Goal: Find specific page/section: Find specific page/section

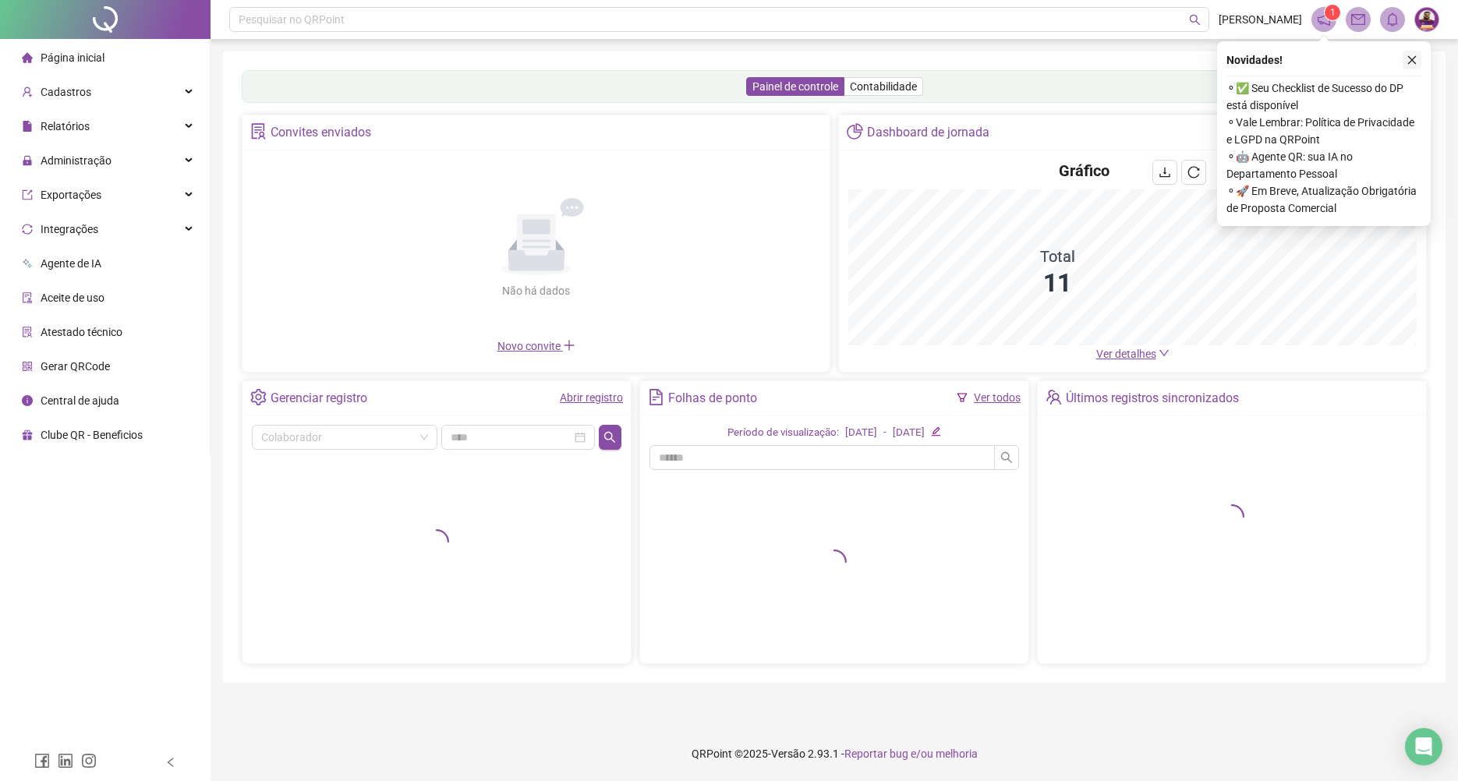
click at [1409, 55] on icon "close" at bounding box center [1412, 60] width 11 height 11
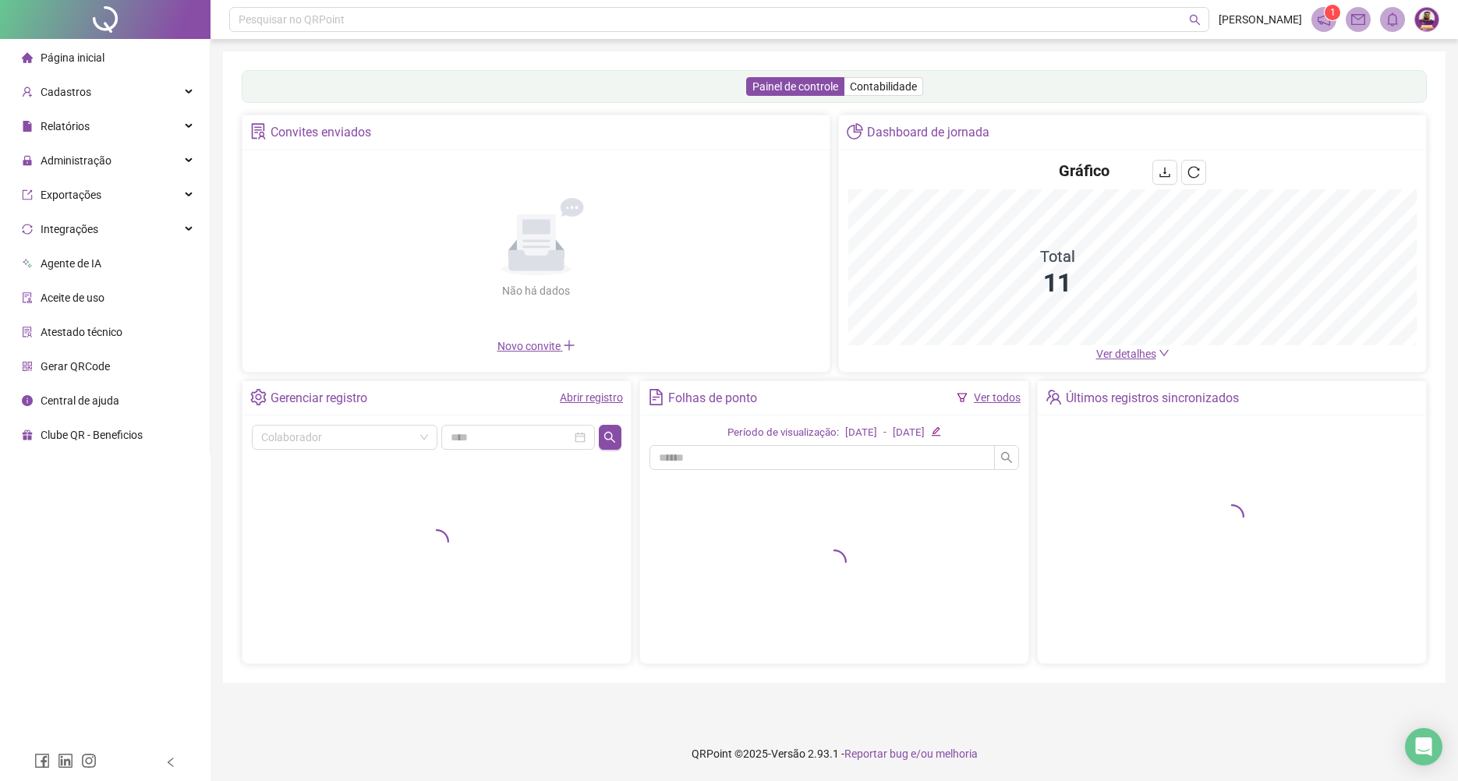
click at [1113, 352] on span "Ver detalhes" at bounding box center [1126, 354] width 60 height 12
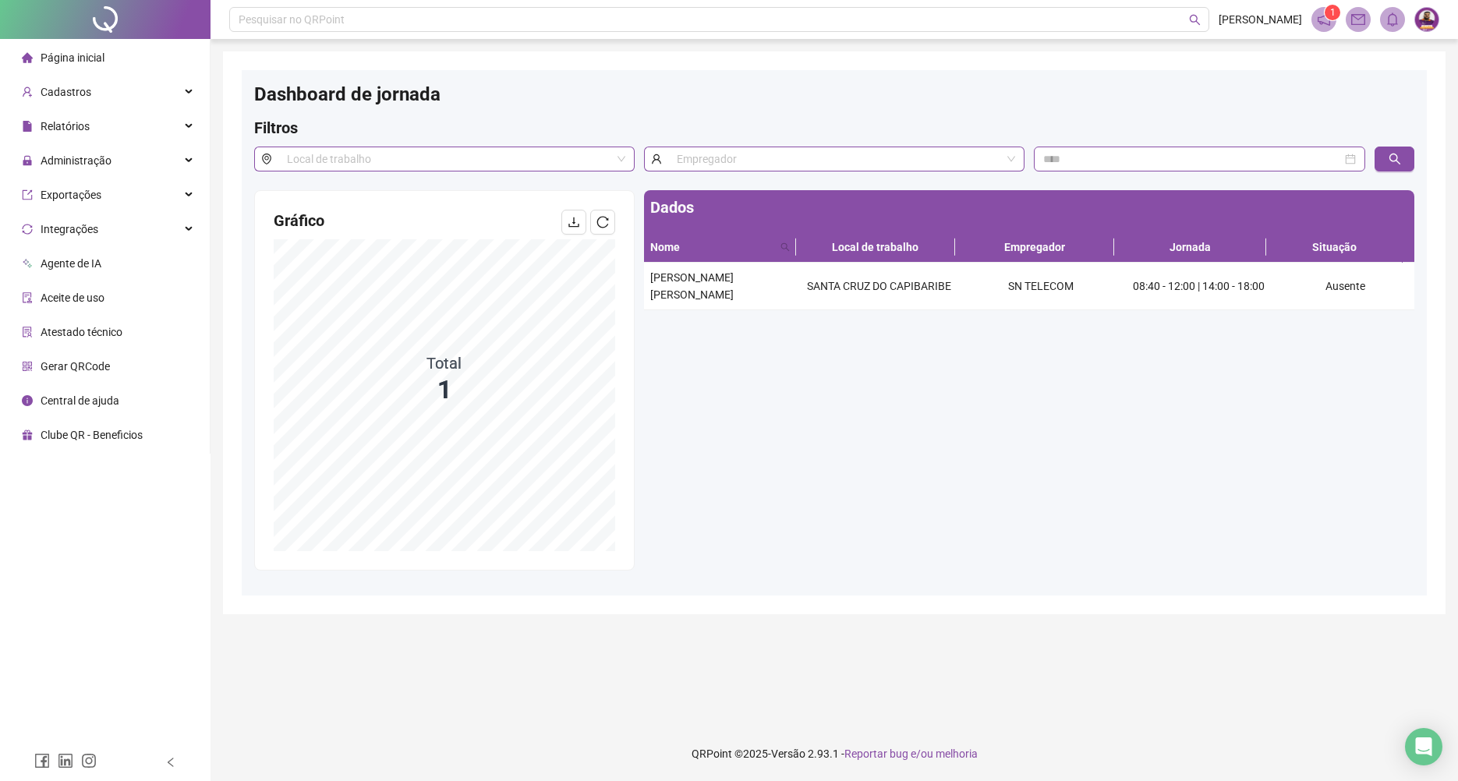
click at [132, 51] on li "Página inicial" at bounding box center [104, 57] width 203 height 31
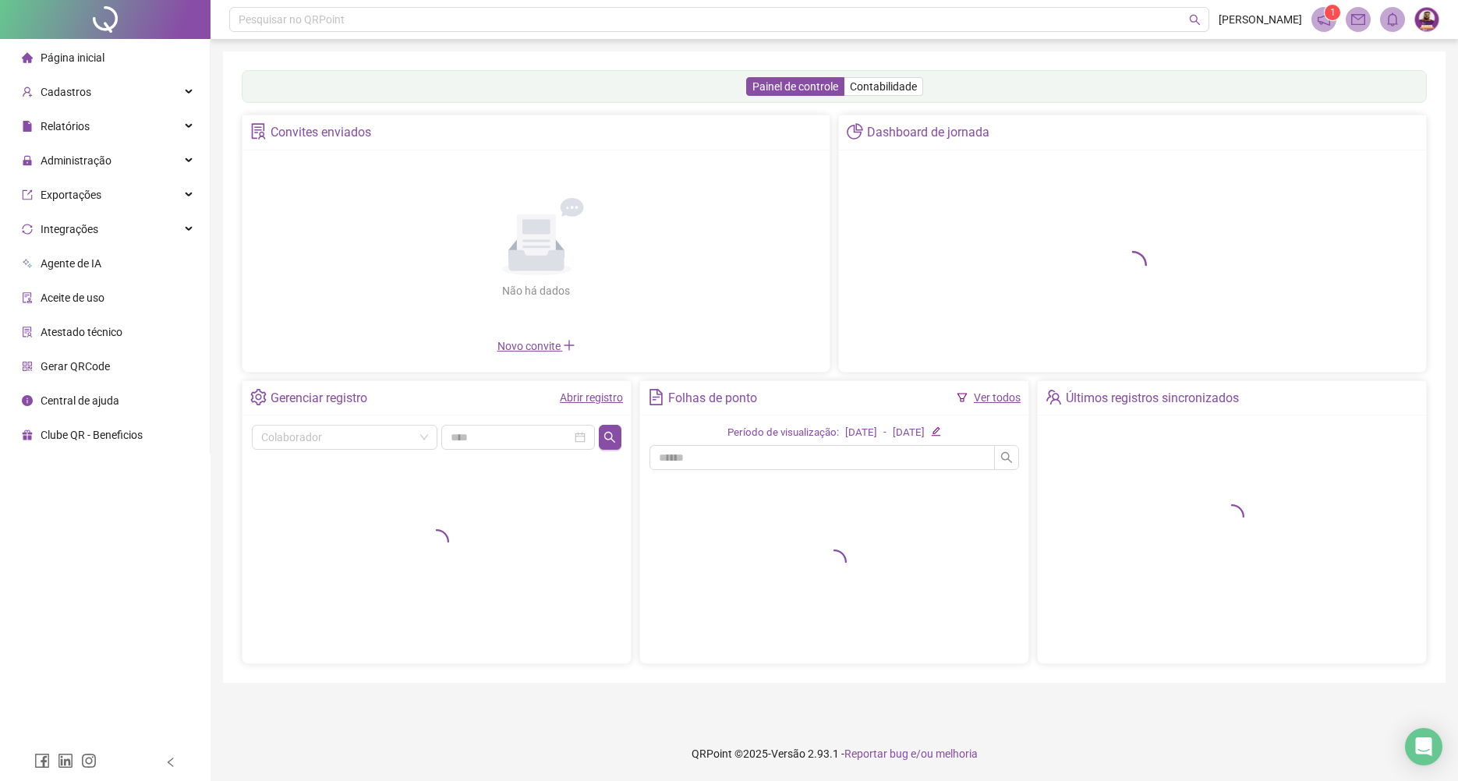
click at [589, 402] on link "Abrir registro" at bounding box center [591, 397] width 63 height 12
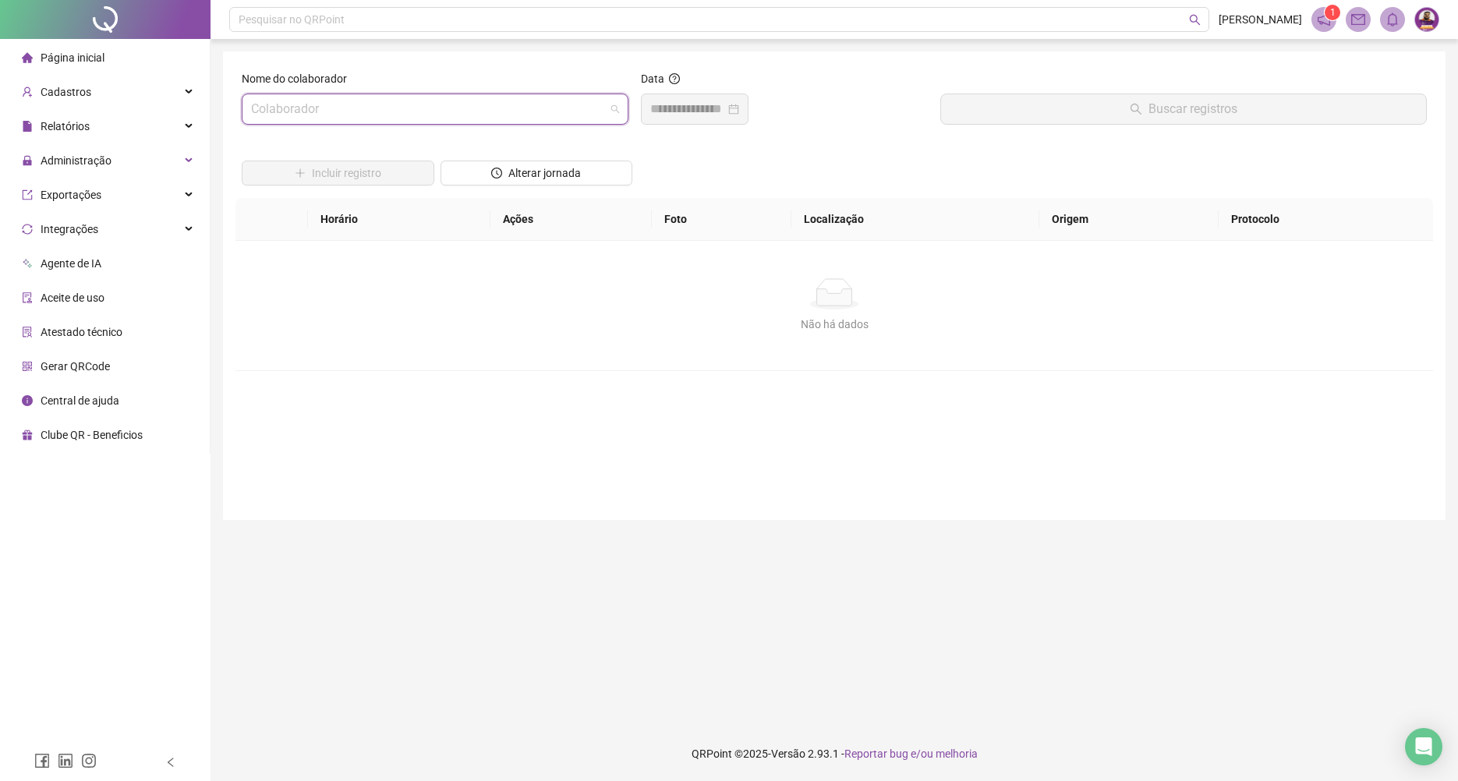
click at [490, 107] on input "search" at bounding box center [428, 109] width 354 height 30
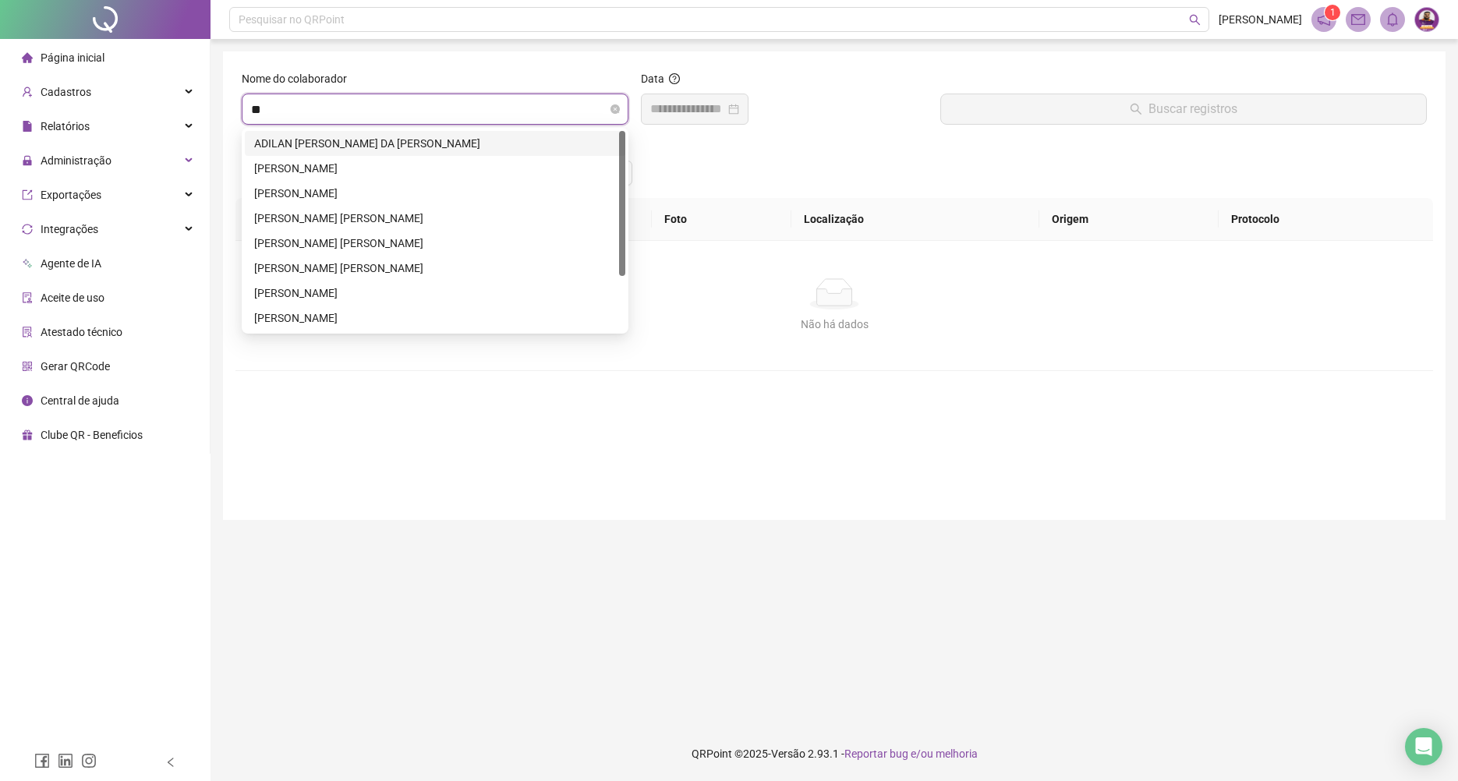
type input "***"
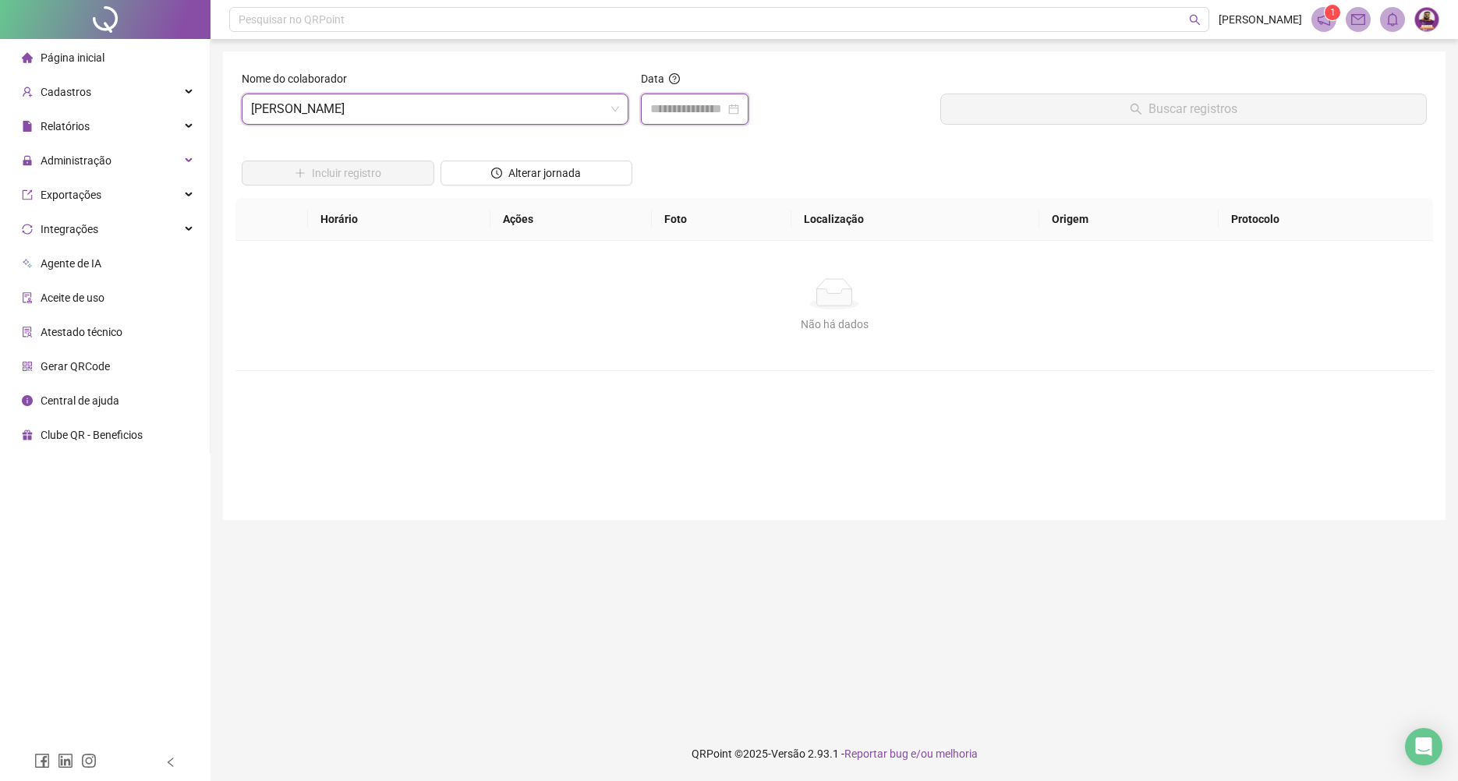
click at [689, 108] on input at bounding box center [687, 109] width 75 height 19
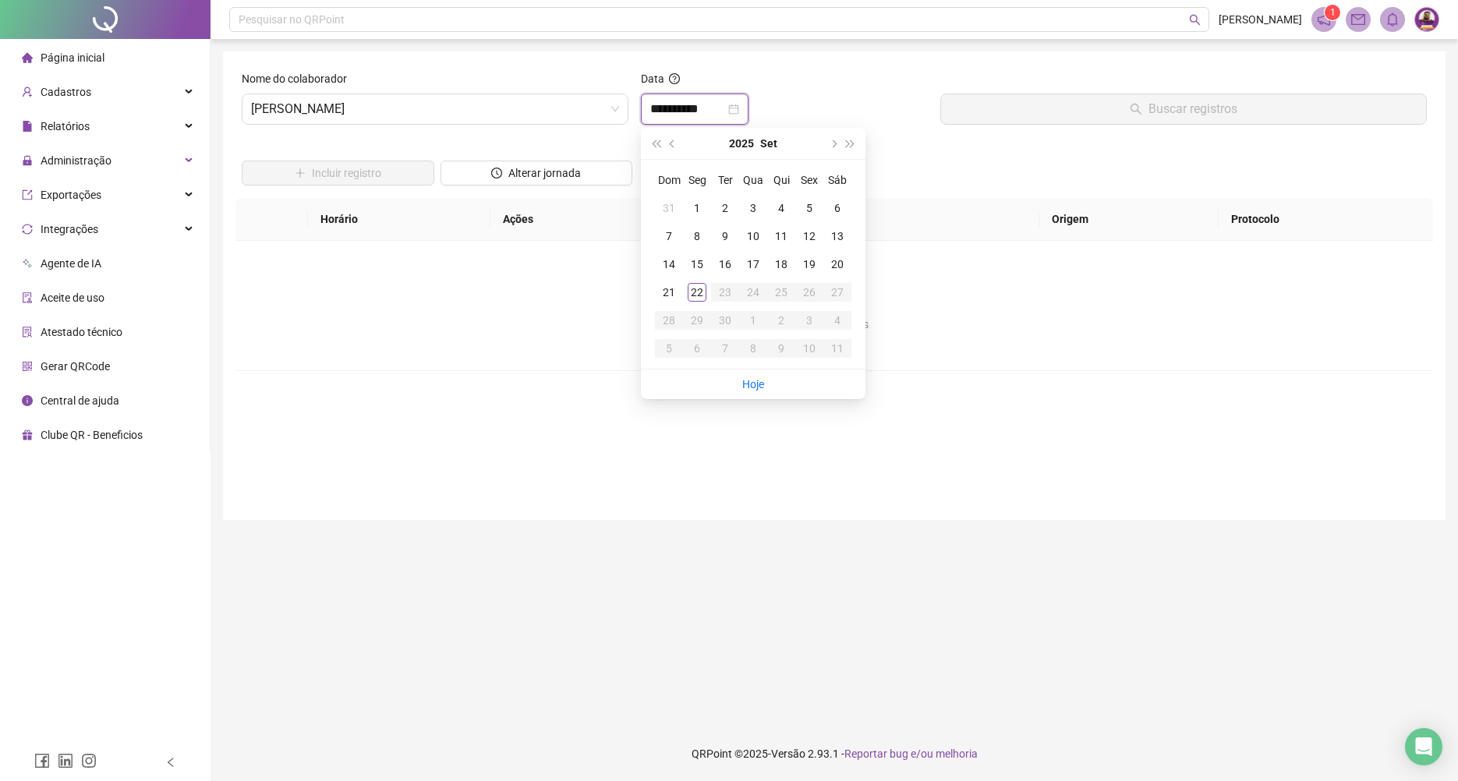
type input "**********"
click at [697, 295] on div "22" at bounding box center [697, 292] width 19 height 19
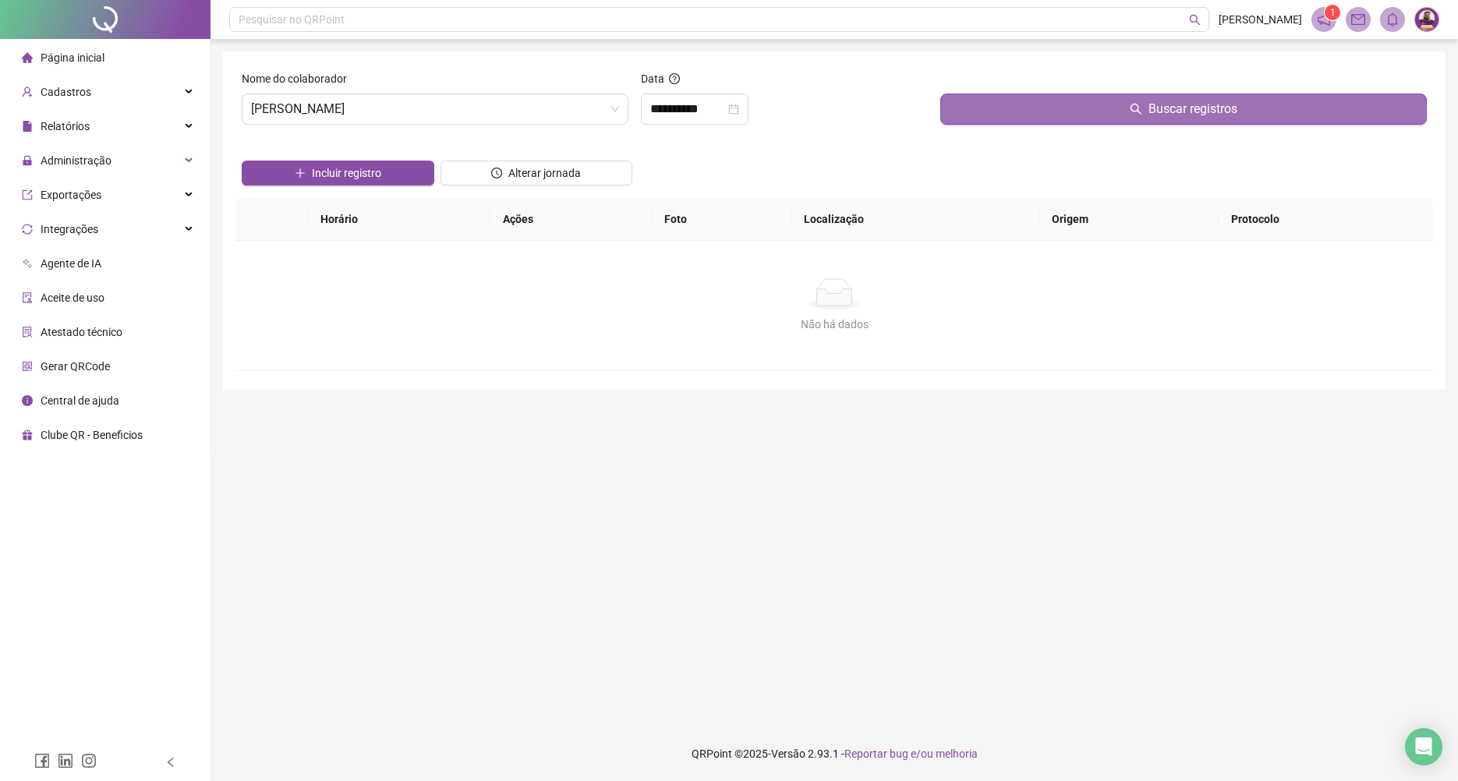
click at [1045, 110] on button "Buscar registros" at bounding box center [1183, 109] width 487 height 31
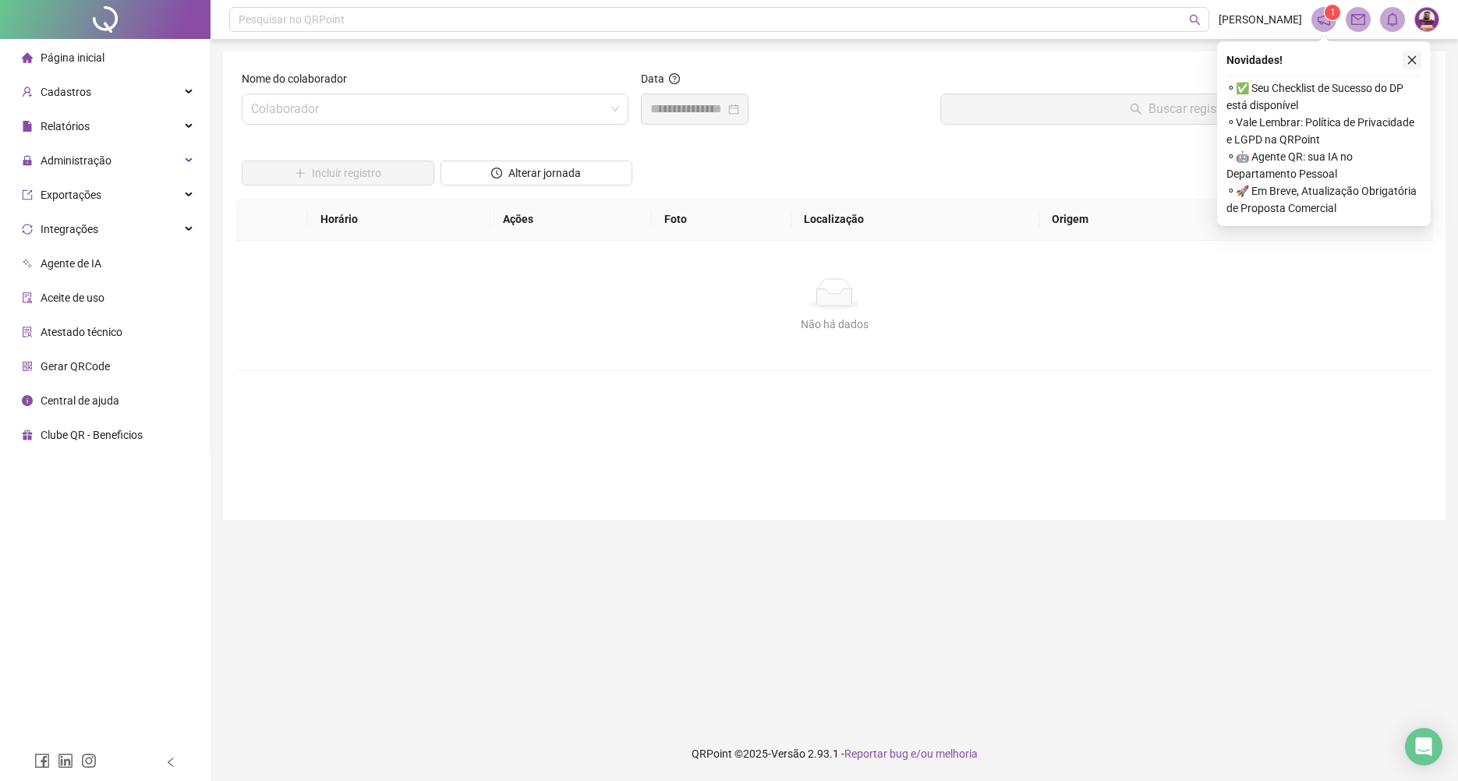
click at [1414, 65] on button "button" at bounding box center [1412, 60] width 19 height 19
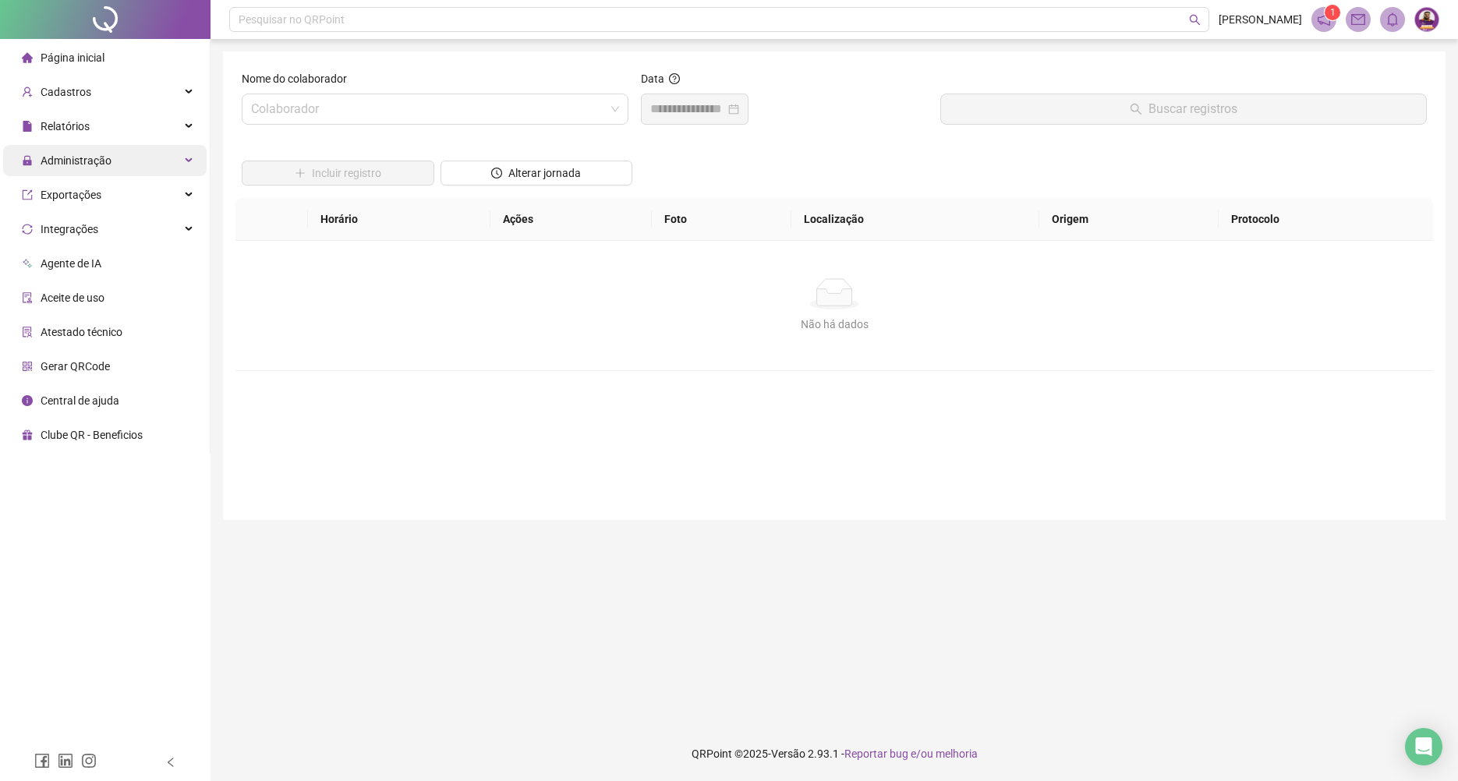
click at [161, 154] on div "Administração" at bounding box center [104, 160] width 203 height 31
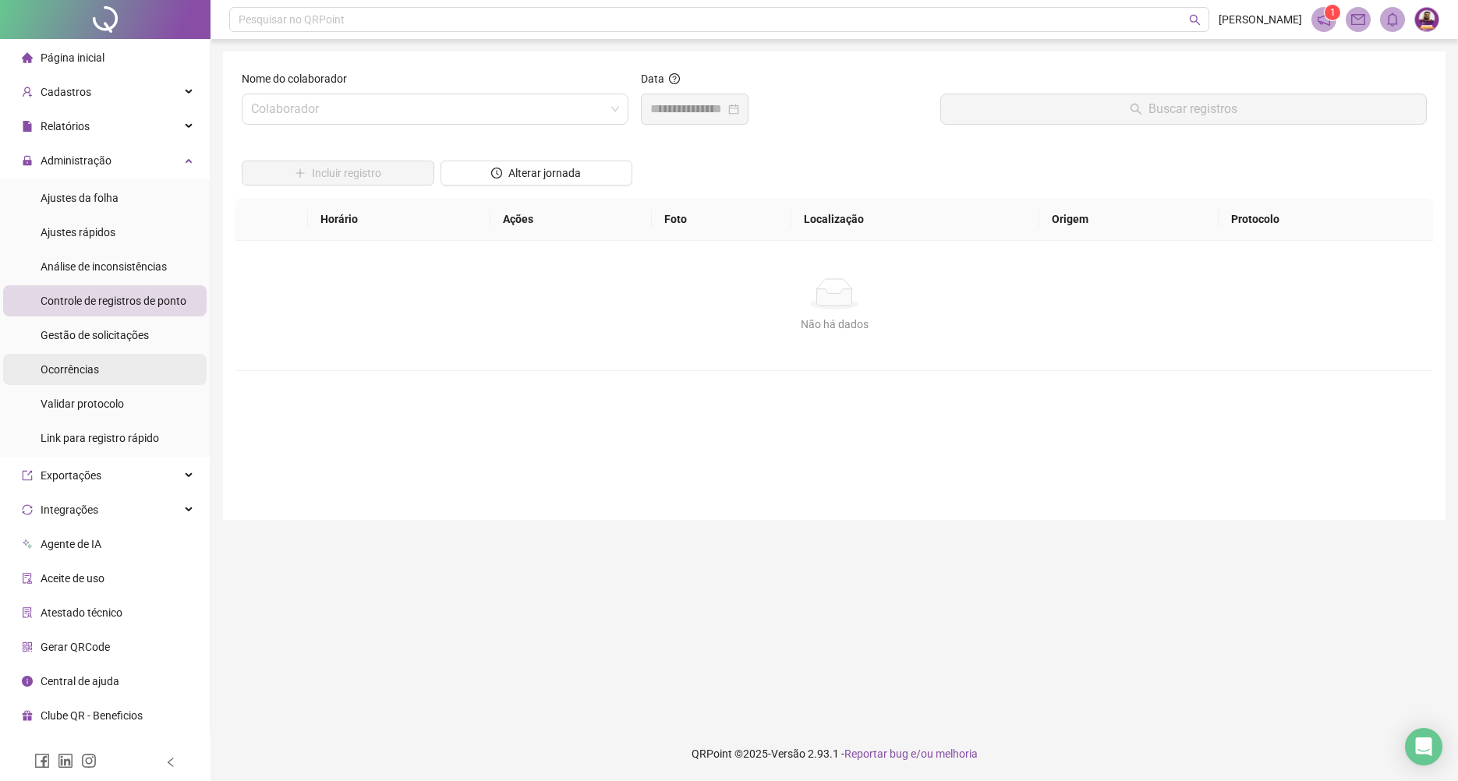
click at [119, 356] on li "Ocorrências" at bounding box center [104, 369] width 203 height 31
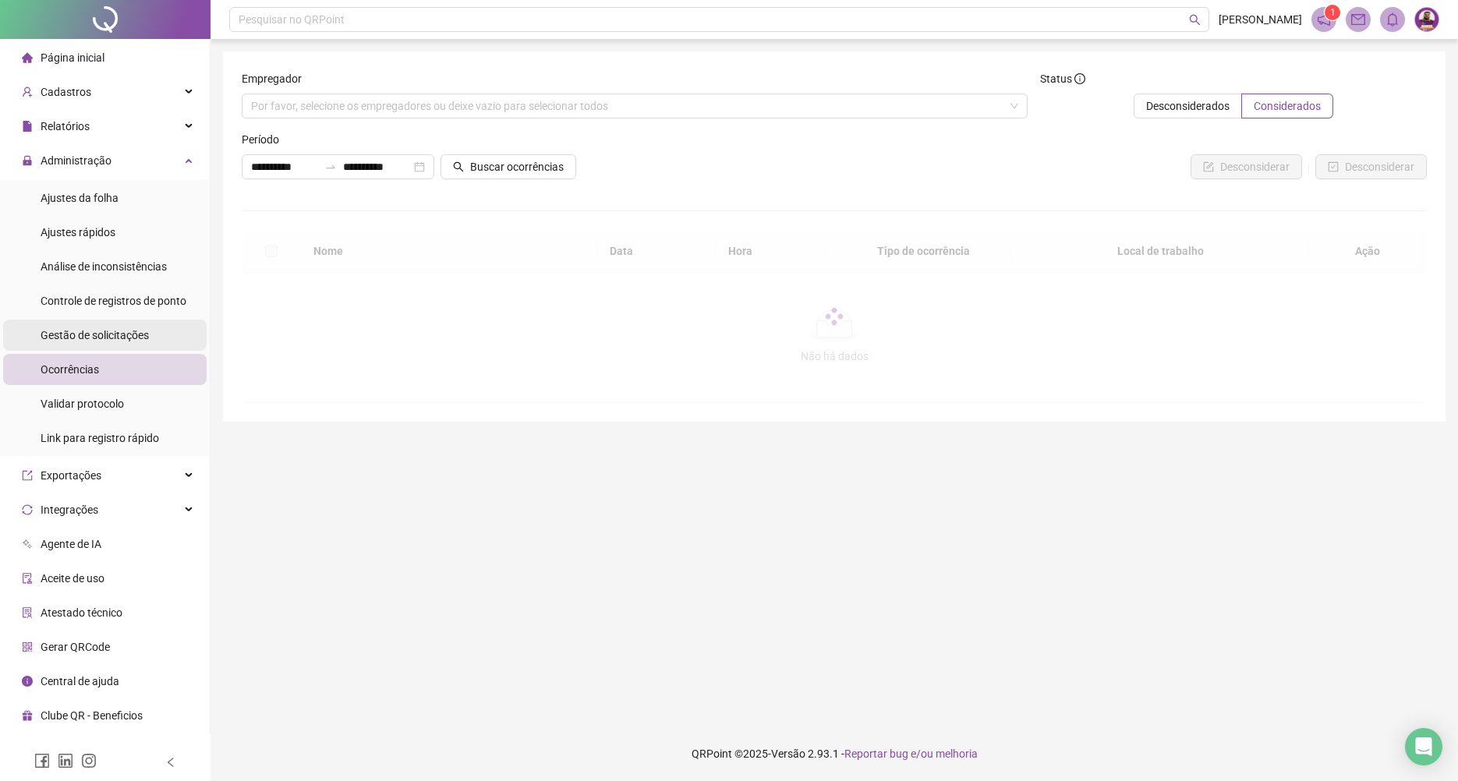
click at [115, 347] on div "Gestão de solicitações" at bounding box center [95, 335] width 108 height 31
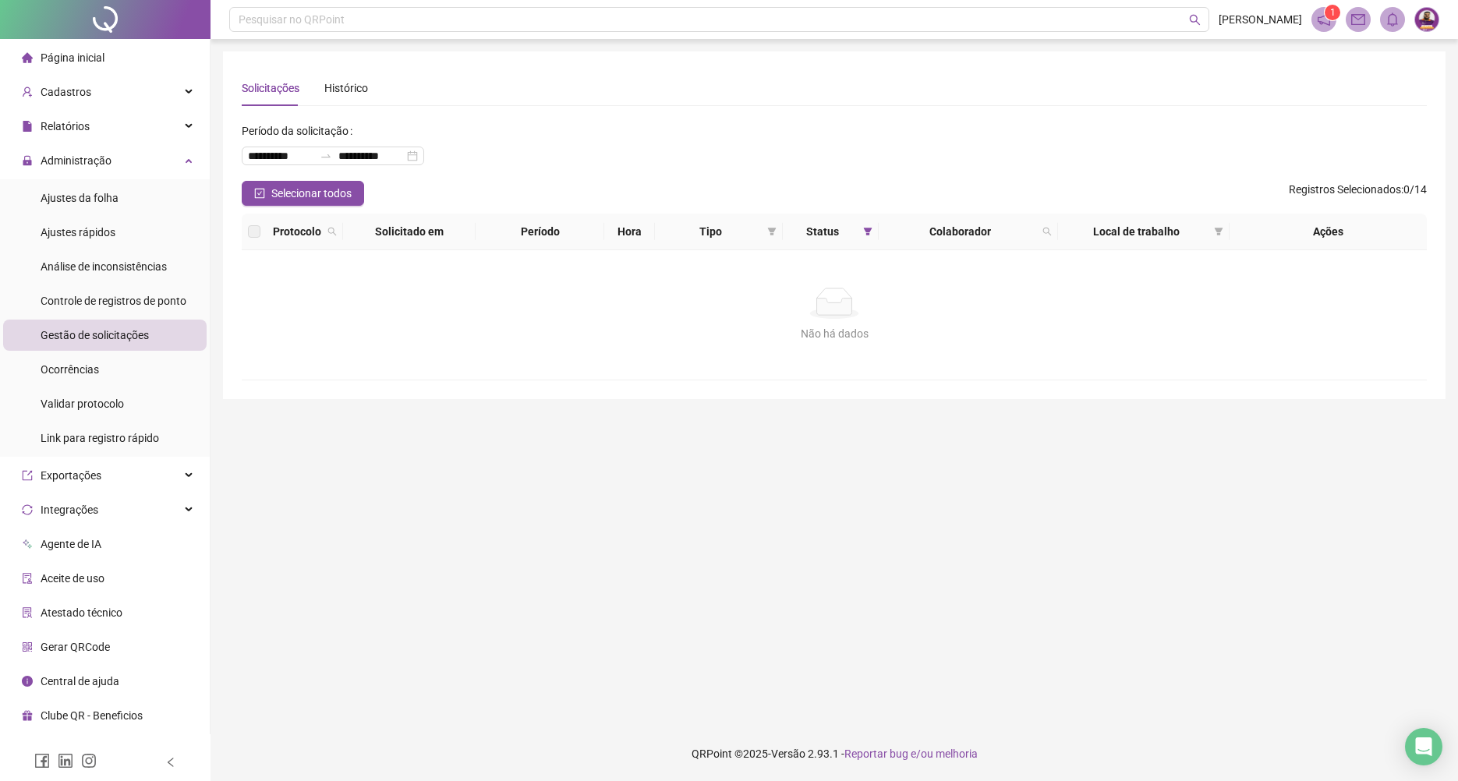
click at [84, 54] on span "Página inicial" at bounding box center [73, 57] width 64 height 12
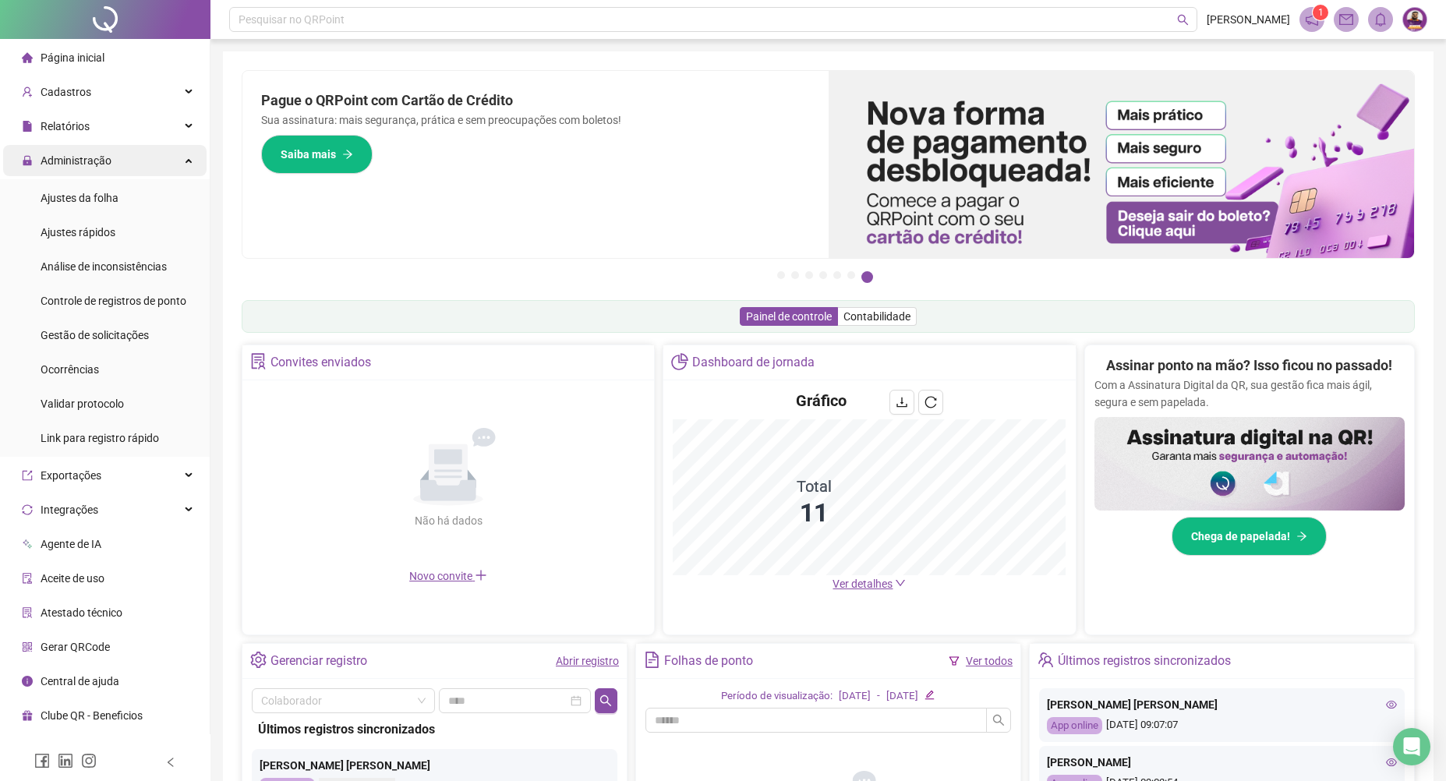
click at [189, 154] on div "Administração" at bounding box center [104, 160] width 203 height 31
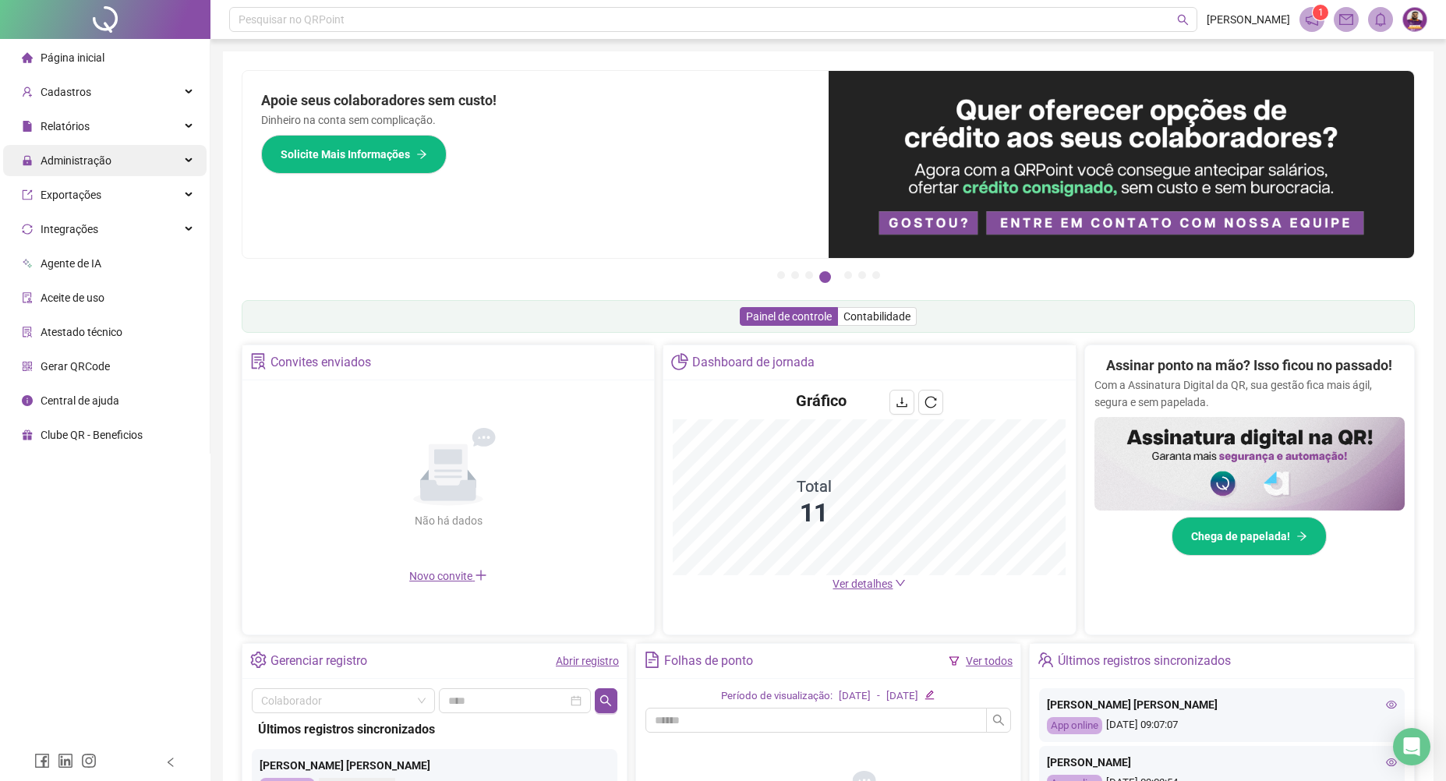
click at [121, 163] on div "Administração" at bounding box center [104, 160] width 203 height 31
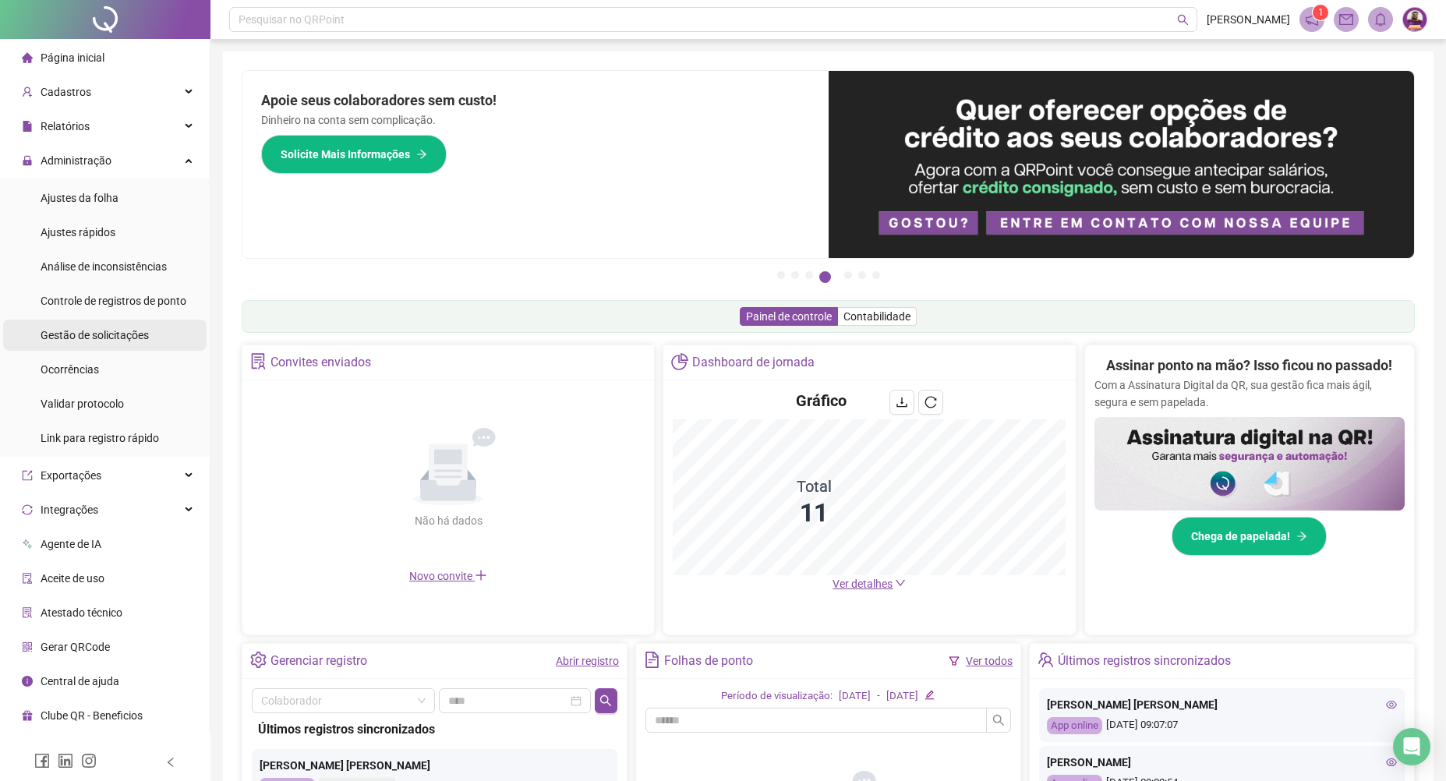
click at [91, 332] on span "Gestão de solicitações" at bounding box center [95, 335] width 108 height 12
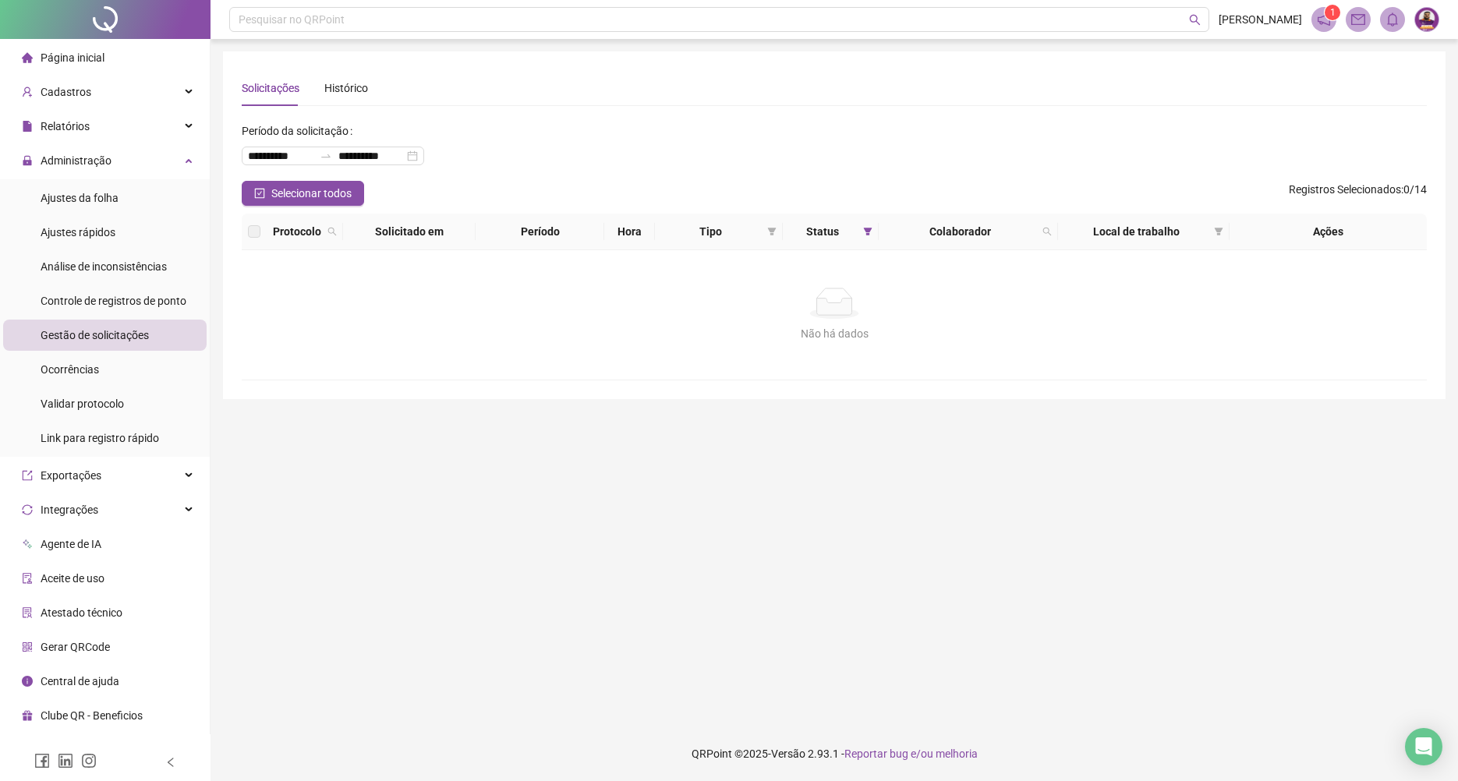
click at [78, 55] on span "Página inicial" at bounding box center [73, 57] width 64 height 12
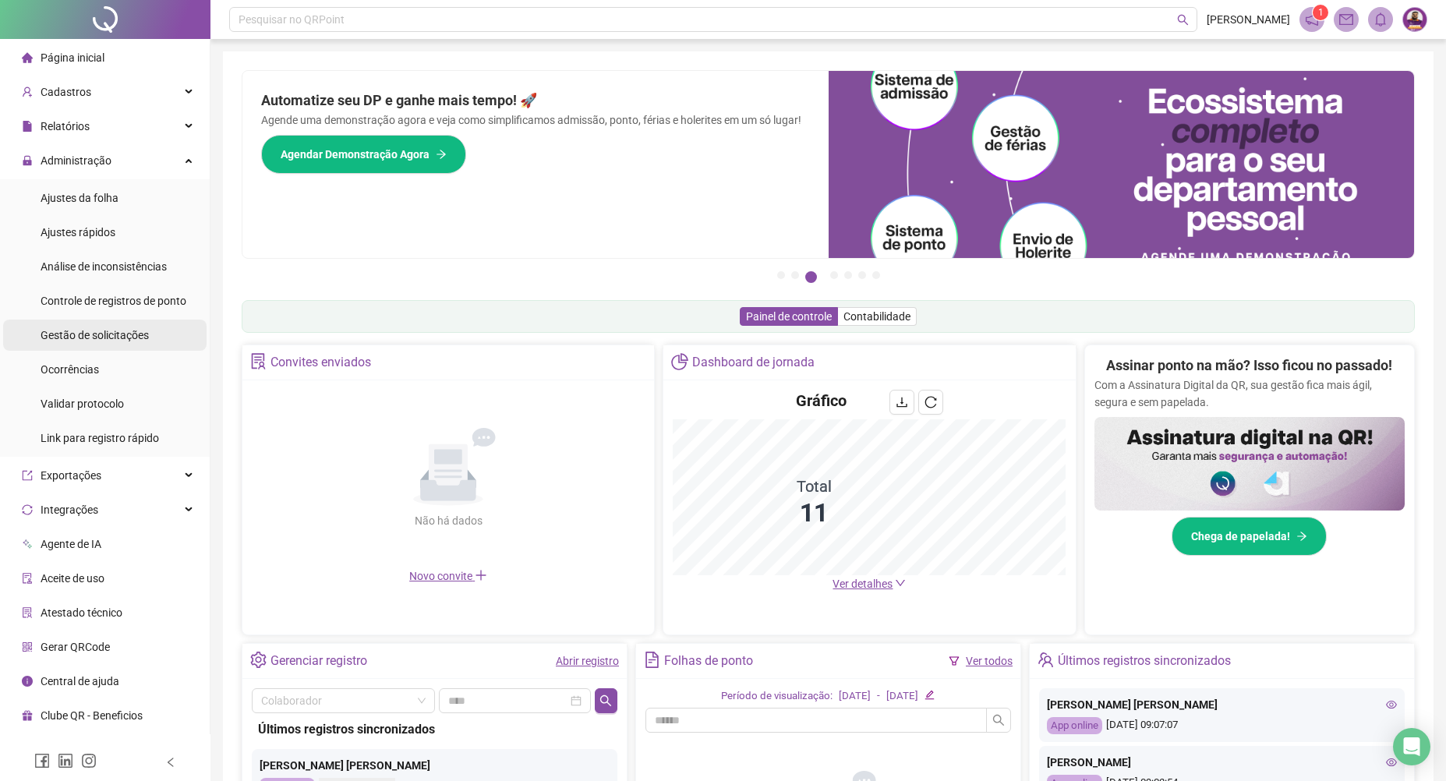
click at [122, 341] on span "Gestão de solicitações" at bounding box center [95, 335] width 108 height 12
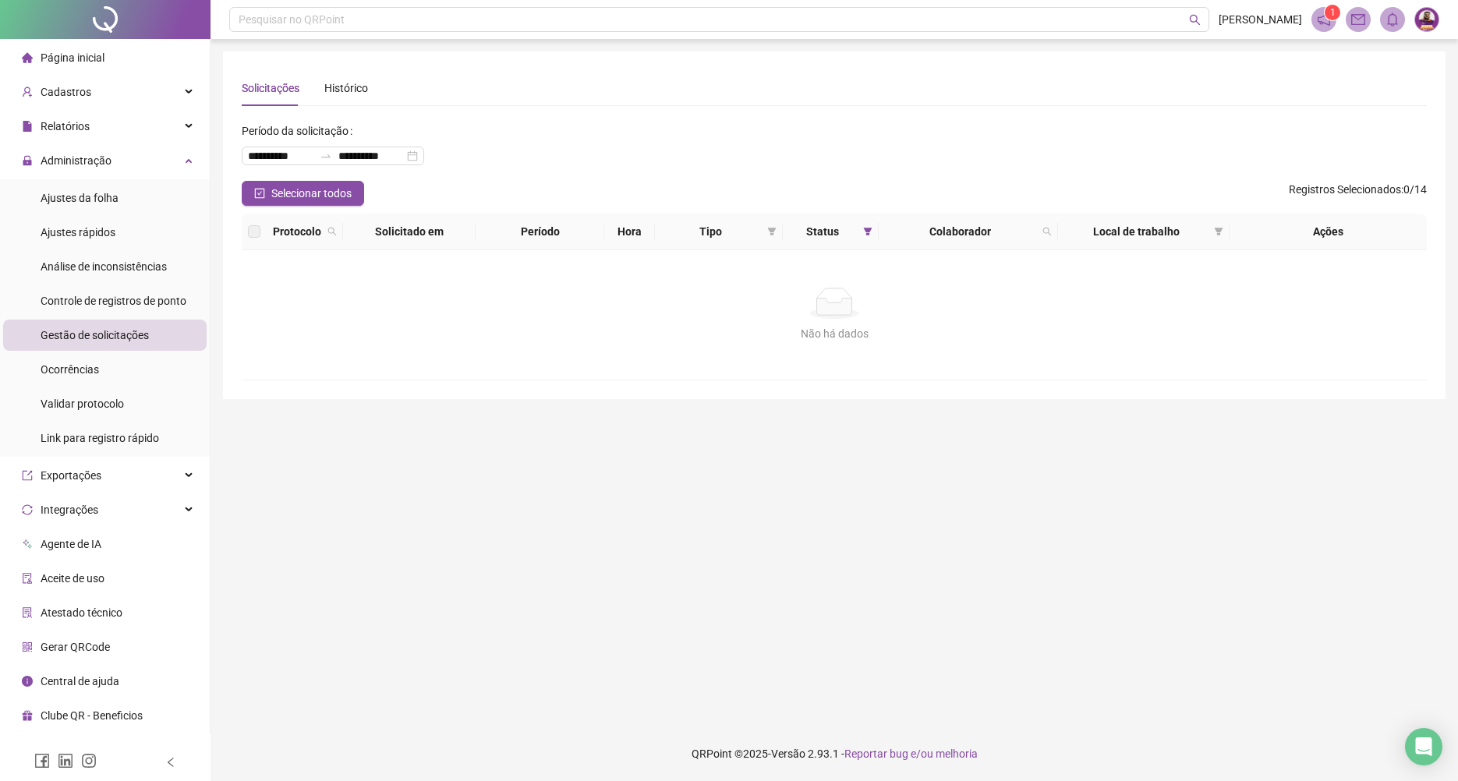
click at [125, 49] on li "Página inicial" at bounding box center [104, 57] width 203 height 31
